Goal: Task Accomplishment & Management: Use online tool/utility

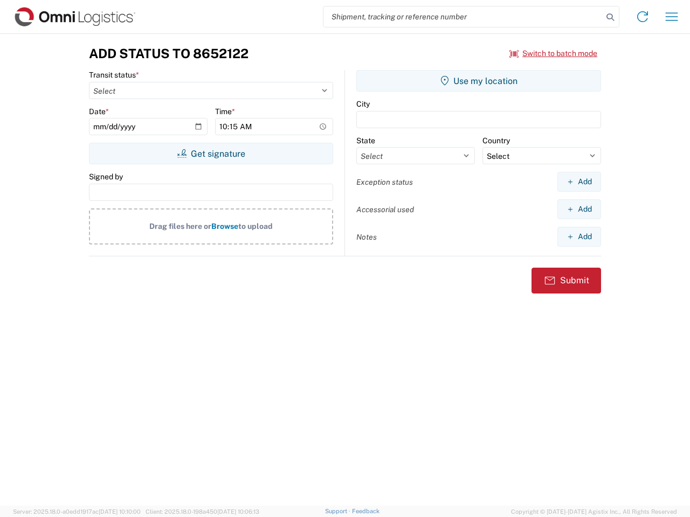
click at [463, 17] on input "search" at bounding box center [462, 16] width 279 height 20
click at [610, 17] on icon at bounding box center [610, 17] width 15 height 15
click at [642, 17] on icon at bounding box center [642, 16] width 17 height 17
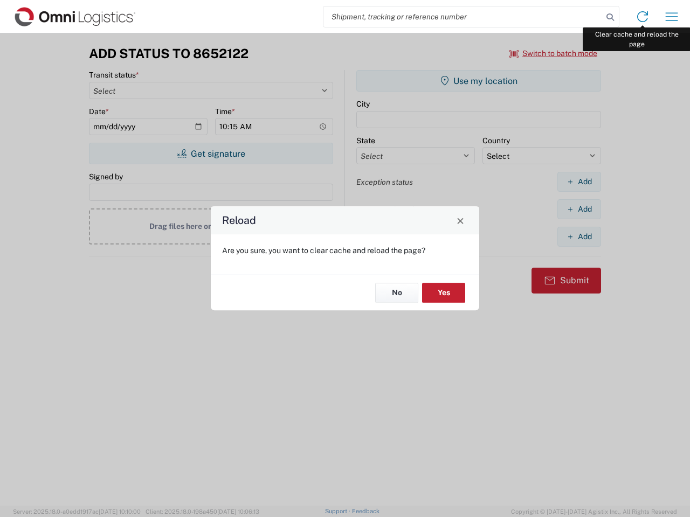
click at [672, 17] on div "Reload Are you sure, you want to clear cache and reload the page? No Yes" at bounding box center [345, 258] width 690 height 517
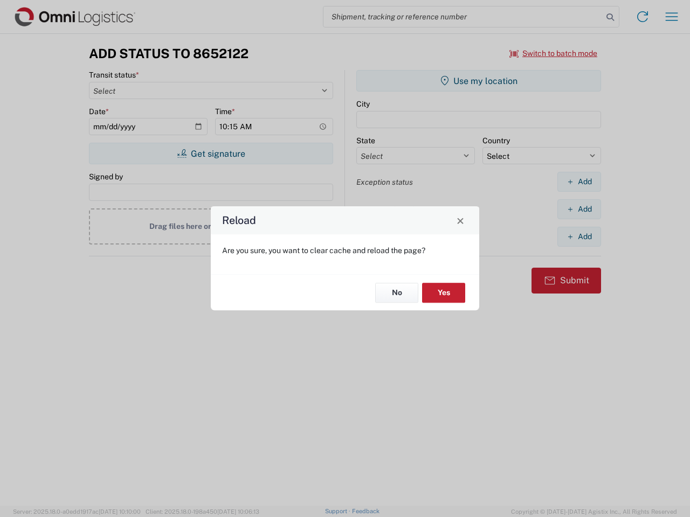
click at [554, 53] on div "Reload Are you sure, you want to clear cache and reload the page? No Yes" at bounding box center [345, 258] width 690 height 517
click at [211, 154] on div "Reload Are you sure, you want to clear cache and reload the page? No Yes" at bounding box center [345, 258] width 690 height 517
click at [479, 81] on div "Reload Are you sure, you want to clear cache and reload the page? No Yes" at bounding box center [345, 258] width 690 height 517
click at [579, 182] on div "Reload Are you sure, you want to clear cache and reload the page? No Yes" at bounding box center [345, 258] width 690 height 517
click at [579, 209] on div "Reload Are you sure, you want to clear cache and reload the page? No Yes" at bounding box center [345, 258] width 690 height 517
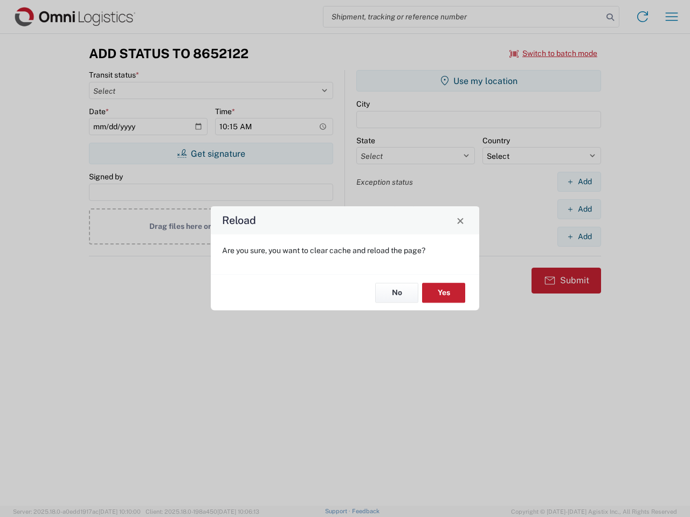
click at [579, 237] on div "Reload Are you sure, you want to clear cache and reload the page? No Yes" at bounding box center [345, 258] width 690 height 517
